Goal: Task Accomplishment & Management: Manage account settings

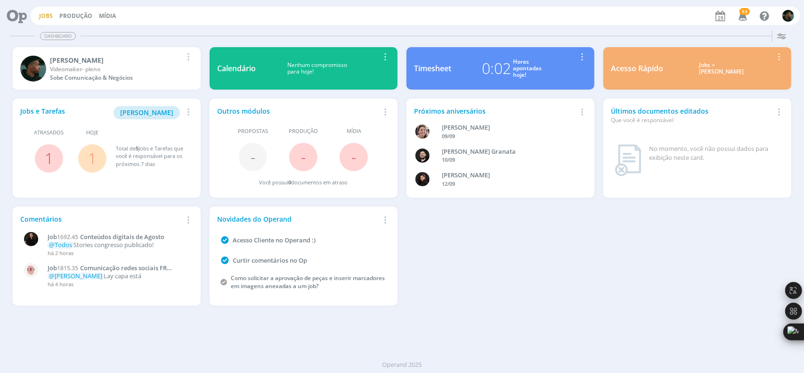
click at [42, 16] on link "Jobs" at bounding box center [46, 16] width 14 height 8
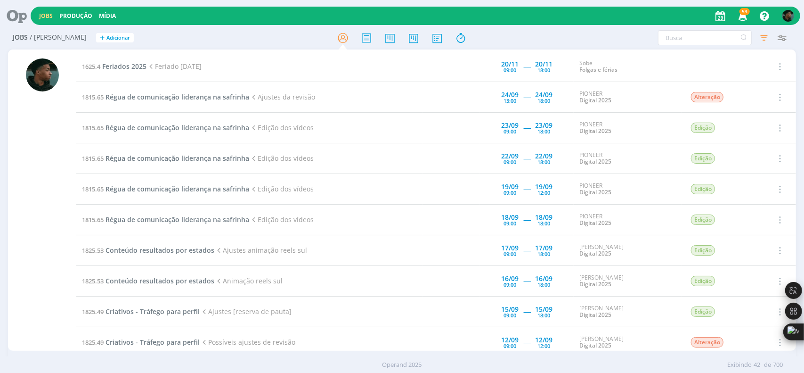
click at [49, 16] on link "Jobs" at bounding box center [46, 16] width 14 height 8
click at [64, 17] on link "Produção" at bounding box center [75, 16] width 33 height 8
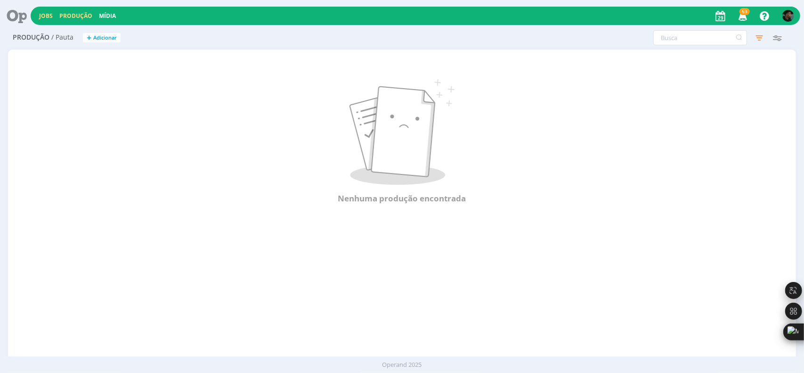
click at [48, 16] on link "Jobs" at bounding box center [46, 16] width 14 height 8
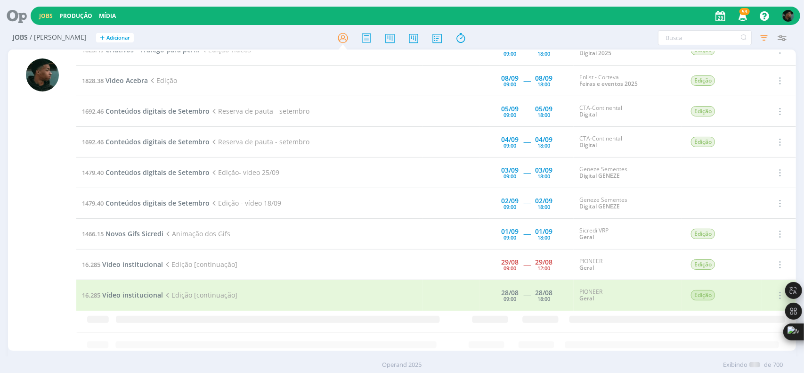
scroll to position [420, 0]
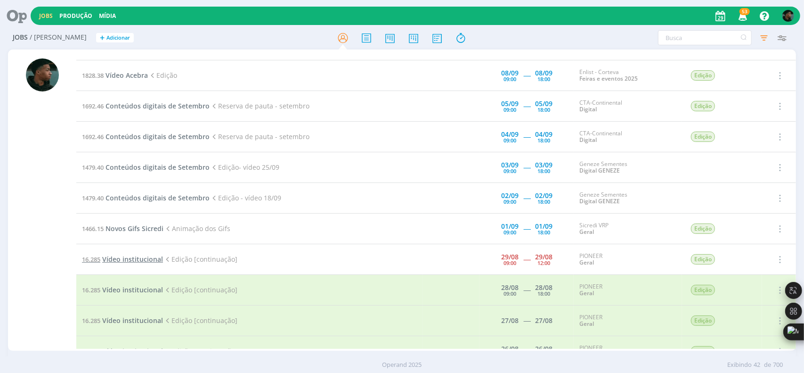
click at [132, 254] on span "Vídeo institucional" at bounding box center [132, 258] width 61 height 9
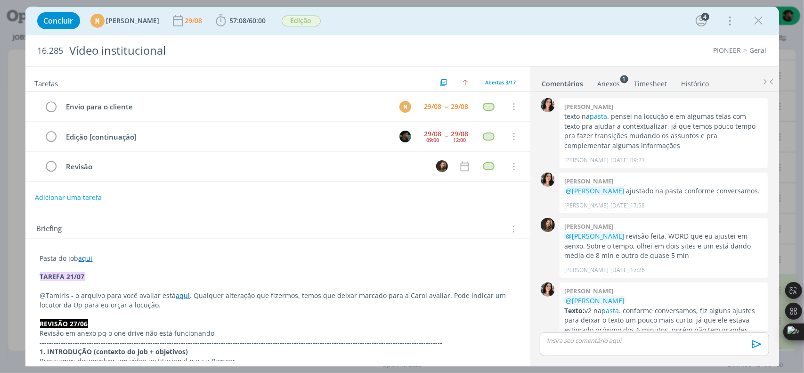
scroll to position [219, 0]
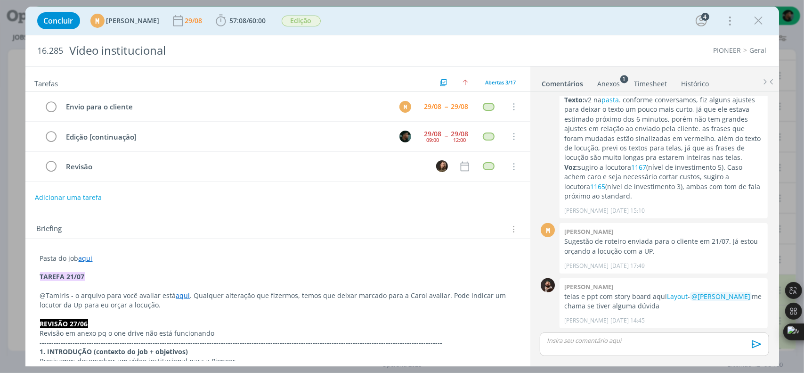
click at [641, 86] on link "Timesheet" at bounding box center [651, 82] width 34 height 14
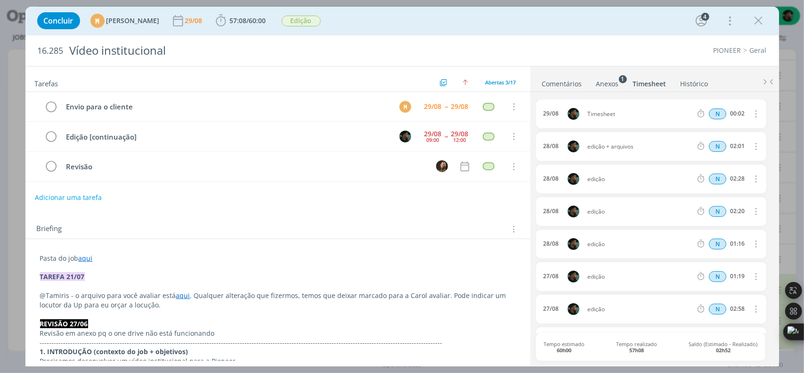
click at [752, 112] on icon "dialog" at bounding box center [756, 113] width 10 height 11
click at [705, 140] on link "Editar" at bounding box center [729, 145] width 74 height 15
click at [743, 113] on input "00:02" at bounding box center [737, 114] width 20 height 10
type input "02:30"
click at [593, 113] on div "Timesheet" at bounding box center [613, 114] width 51 height 10
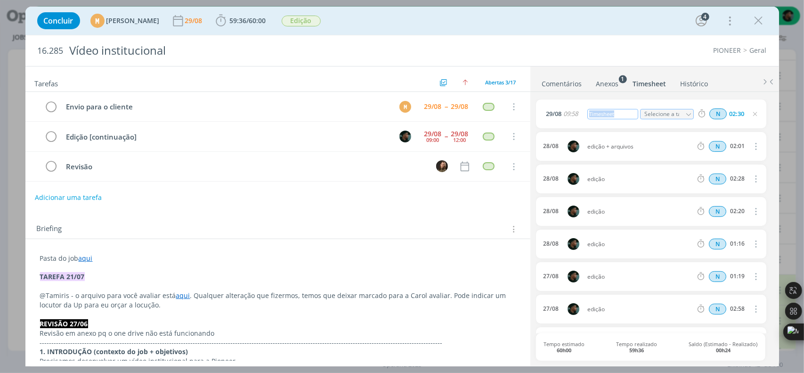
click at [593, 113] on div "Timesheet" at bounding box center [613, 114] width 51 height 10
click at [614, 110] on div "Timesheet" at bounding box center [613, 114] width 51 height 10
click at [663, 112] on input "Selecione a tarefa" at bounding box center [667, 114] width 54 height 10
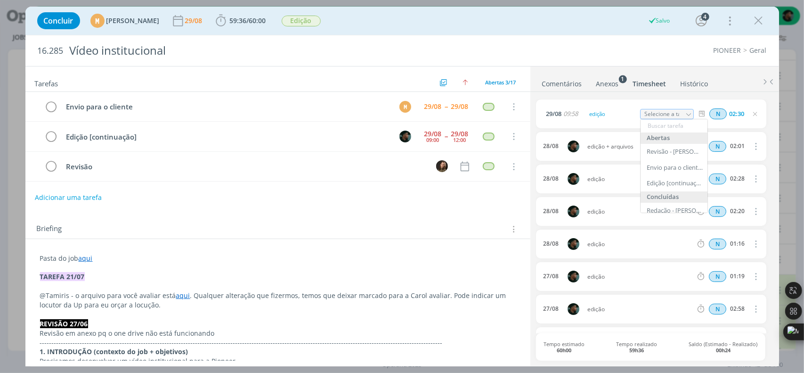
click at [738, 90] on ul "Comentários Anexos 1 Timesheet Histórico" at bounding box center [655, 78] width 249 height 25
click at [661, 115] on input "Selecione a tarefa" at bounding box center [667, 114] width 54 height 10
click at [622, 95] on div "[DATE] 09:58 edição Selecione a tarefa Abertas Revisão - [PERSON_NAME] Envio pa…" at bounding box center [654, 228] width 237 height 272
click at [228, 21] on icon "dialog" at bounding box center [221, 21] width 14 height 14
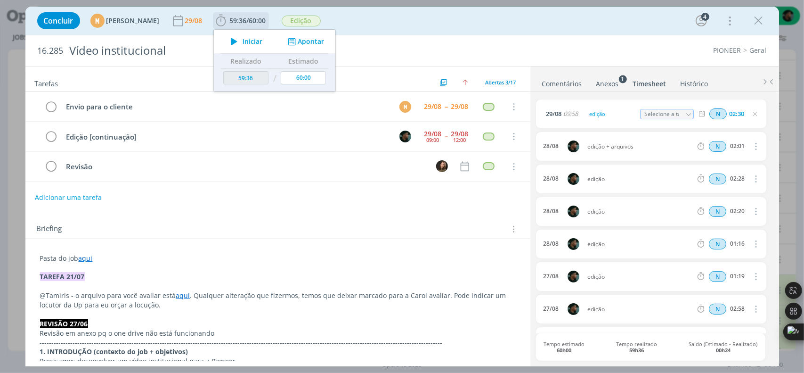
click at [243, 42] on icon "dialog" at bounding box center [234, 41] width 16 height 12
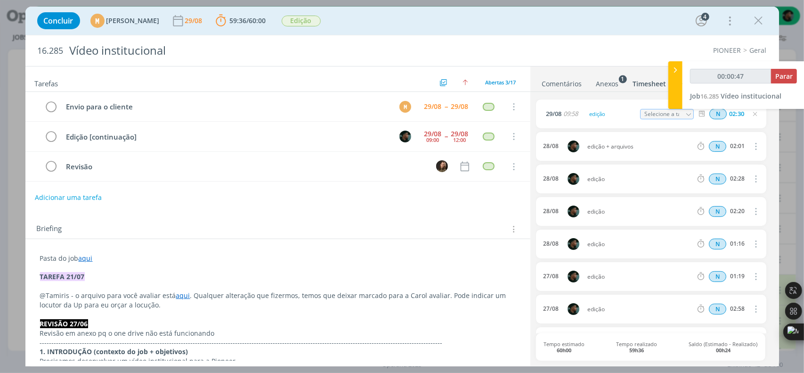
click at [147, 306] on p "@Tamiris - o arquivo para você avaliar está aqui . Qualquer alteração que fizer…" at bounding box center [278, 300] width 476 height 19
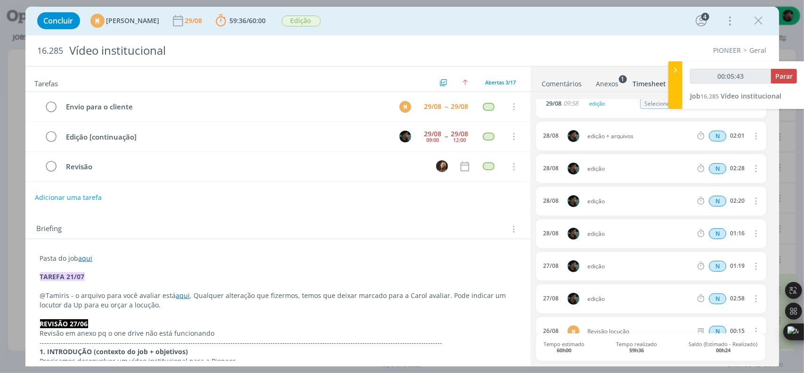
scroll to position [0, 0]
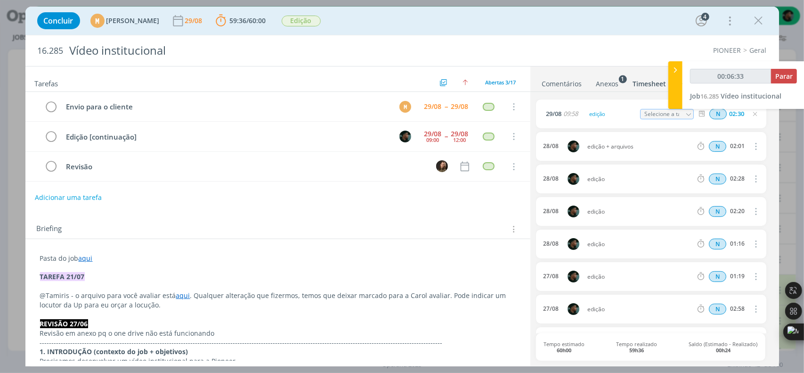
click at [13, 189] on div "Concluir M [PERSON_NAME] 29/08 59:36 / 60:00 Parar Apontar Data * [DATE] Horas …" at bounding box center [402, 186] width 804 height 373
click at [88, 255] on link "aqui" at bounding box center [86, 258] width 14 height 9
click at [108, 270] on link "[URL][DOMAIN_NAME]" at bounding box center [101, 276] width 71 height 12
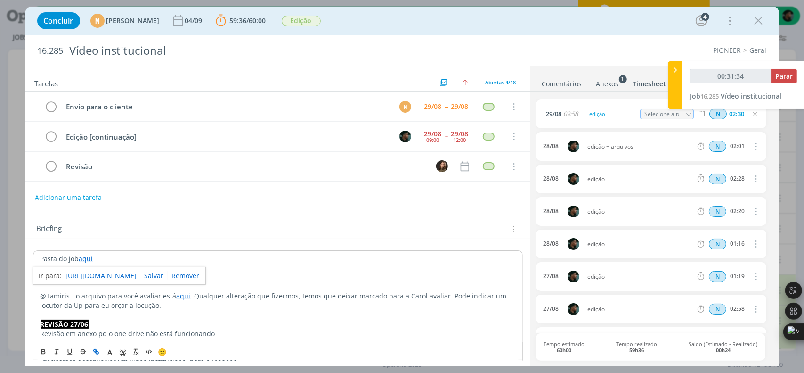
type input "00:34:33"
